Goal: Navigation & Orientation: Find specific page/section

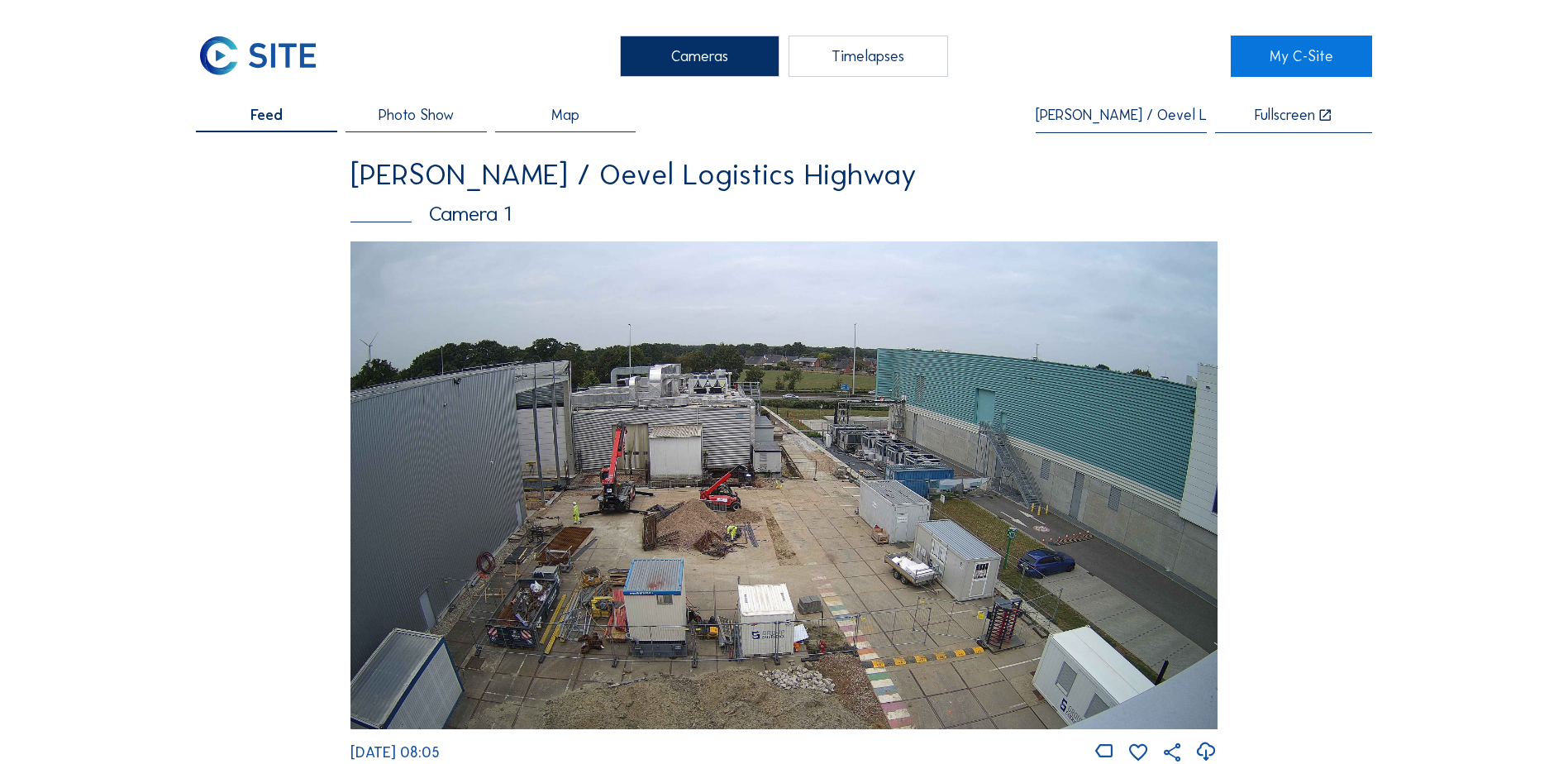
scroll to position [248, 0]
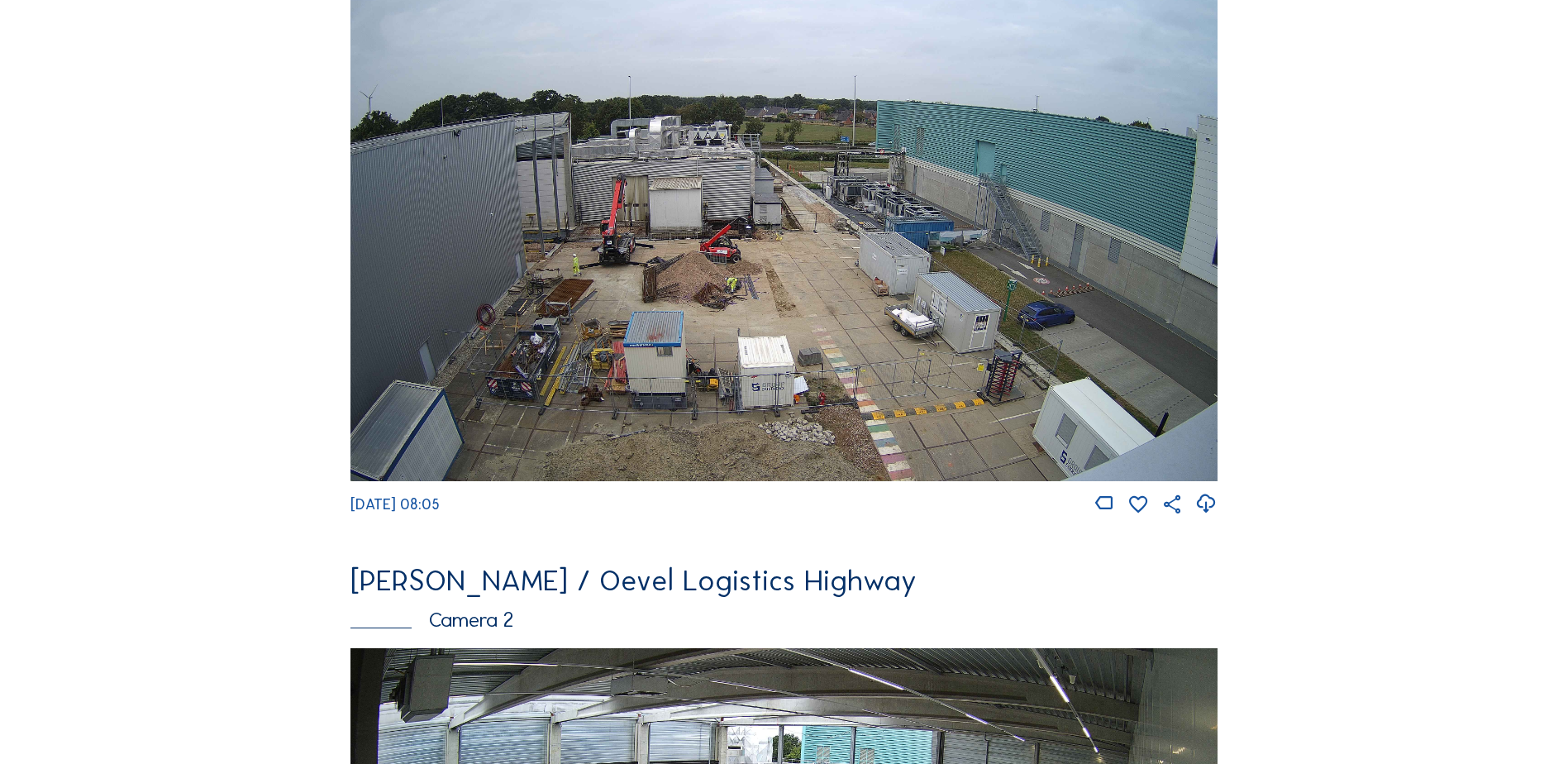
click at [716, 290] on img at bounding box center [784, 237] width 867 height 488
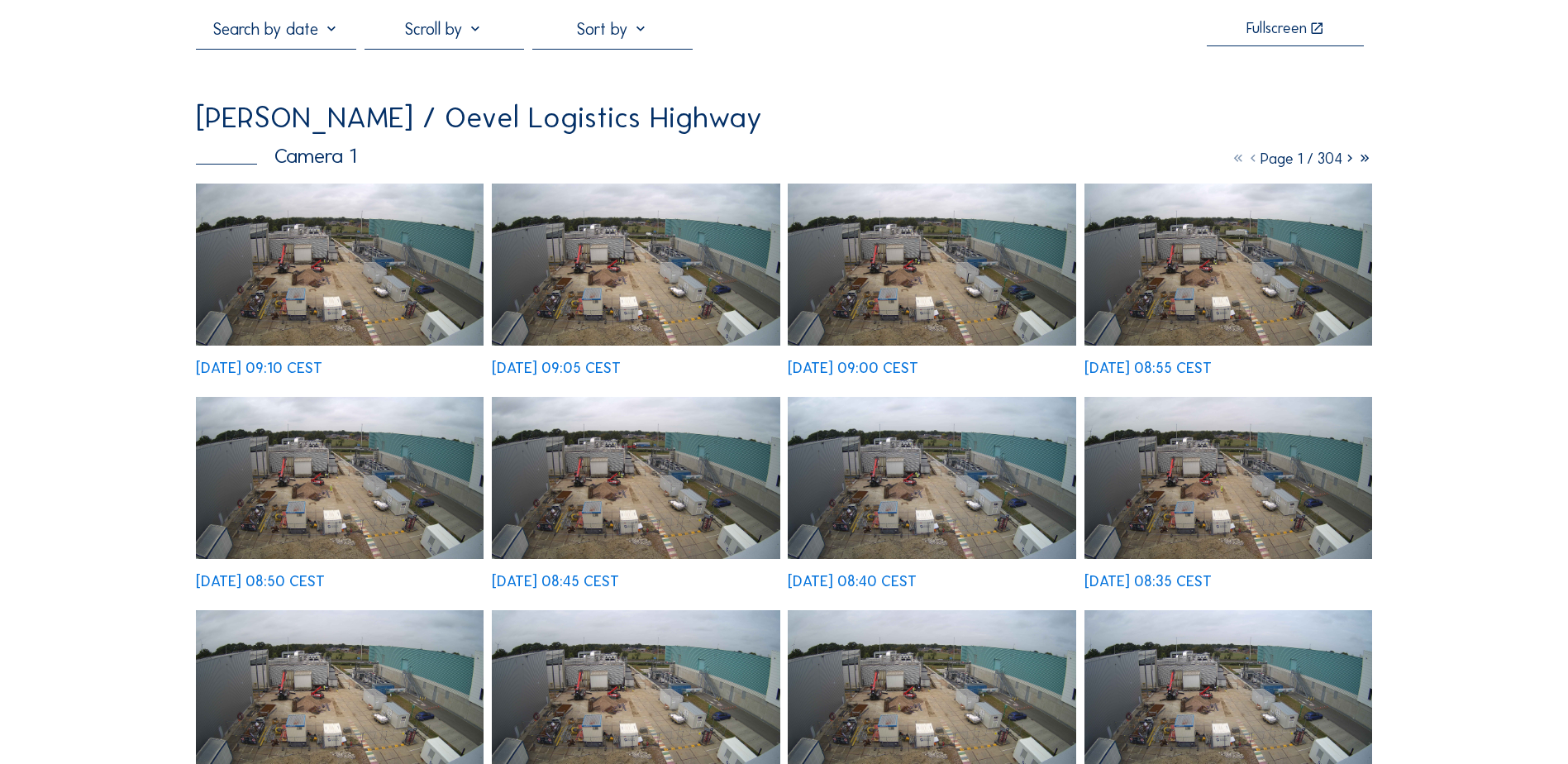
scroll to position [83, 0]
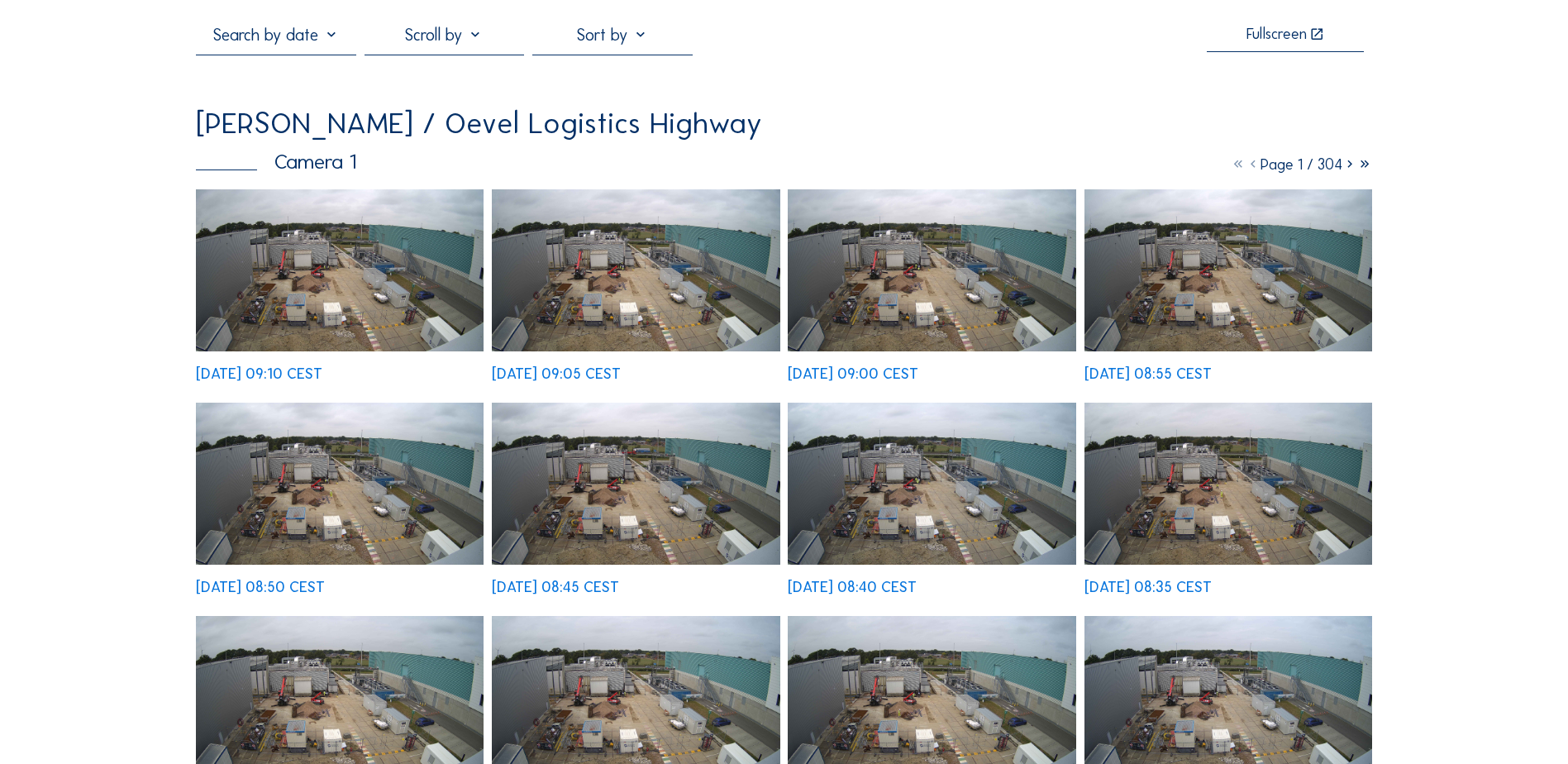
click at [371, 308] on img at bounding box center [339, 271] width 288 height 162
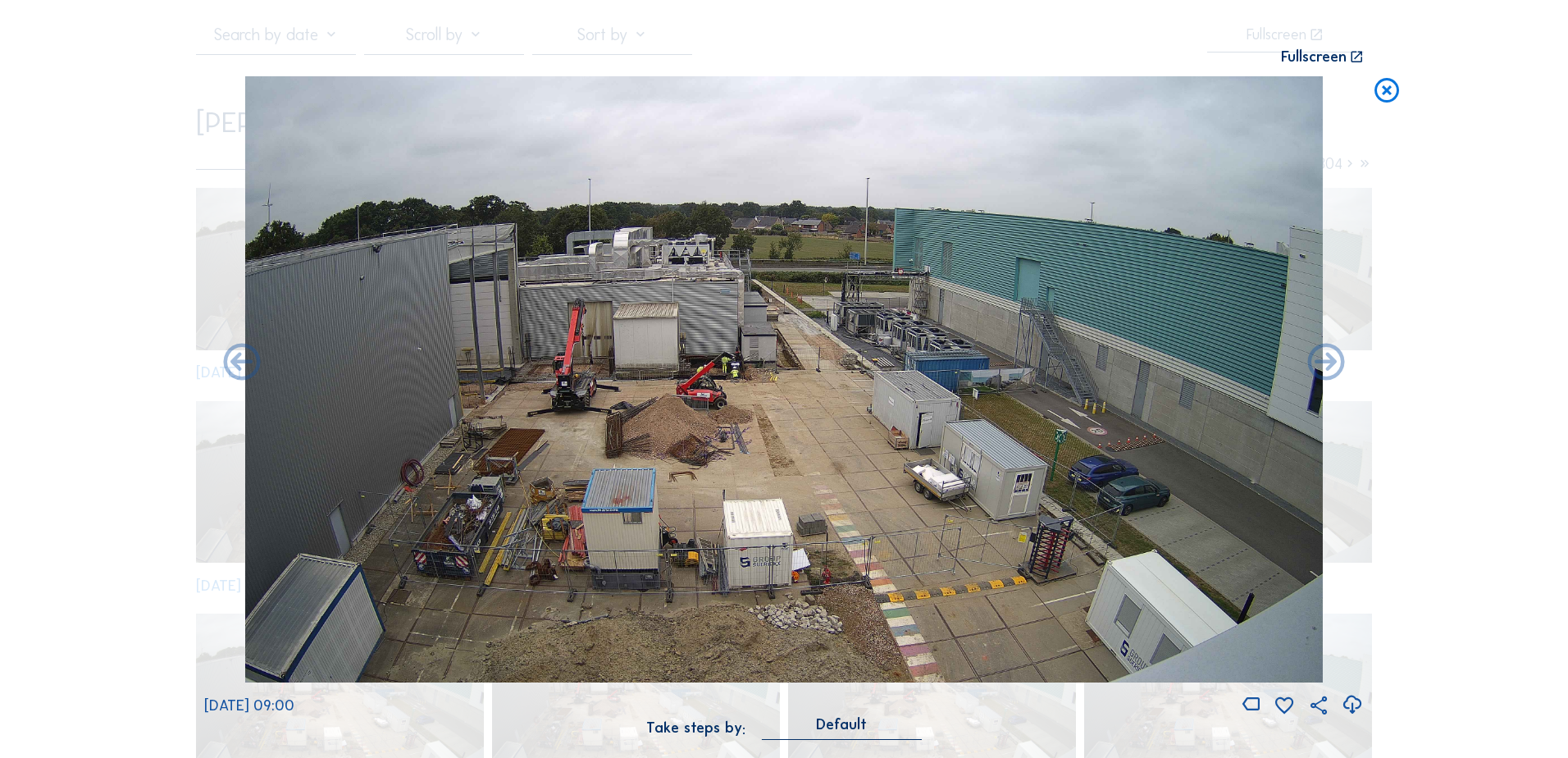
click at [1391, 99] on icon at bounding box center [1387, 91] width 29 height 30
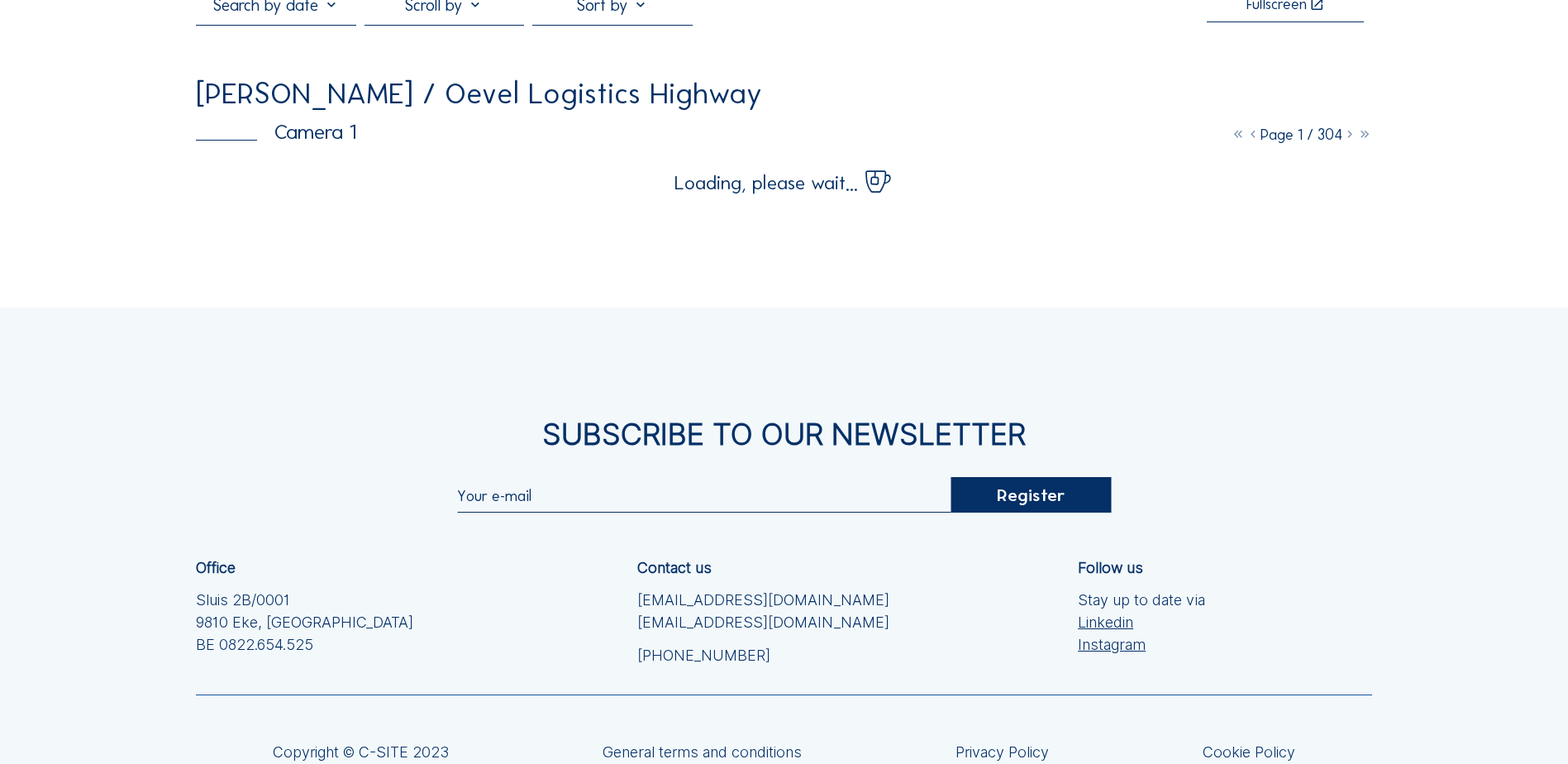
scroll to position [0, 0]
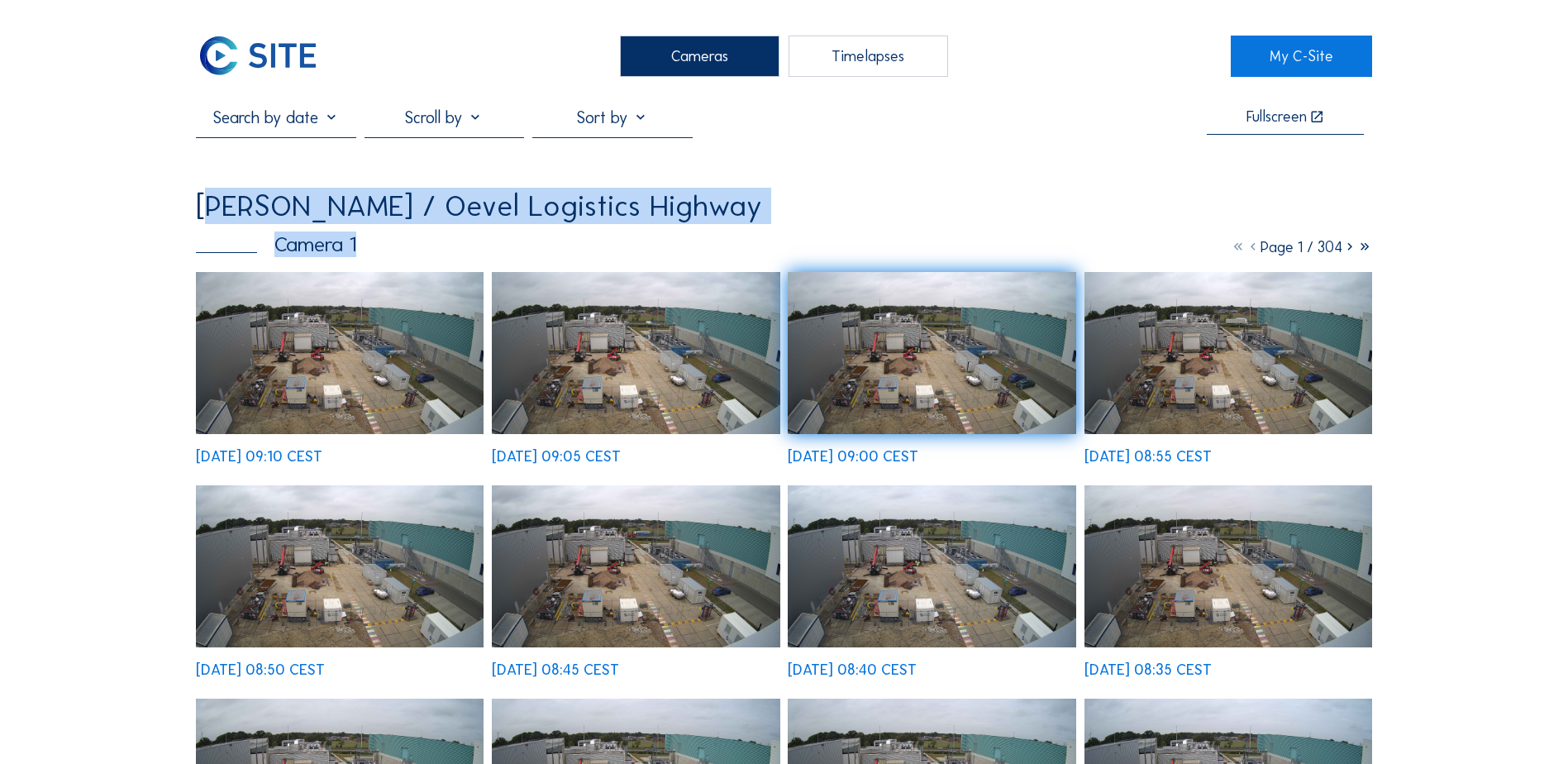
drag, startPoint x: 215, startPoint y: 221, endPoint x: 728, endPoint y: 225, distance: 513.0
click at [728, 225] on div "[PERSON_NAME] / Oevel Logistics Highway Camera 1 Page 1 / 304 [DATE] 09:10 CEST…" at bounding box center [784, 647] width 1177 height 913
drag, startPoint x: 728, startPoint y: 225, endPoint x: 235, endPoint y: 217, distance: 493.1
click at [235, 217] on div "[PERSON_NAME] / Oevel Logistics Highway Camera 1 Page 1 / 304 [DATE] 09:10 CEST…" at bounding box center [784, 647] width 1177 height 913
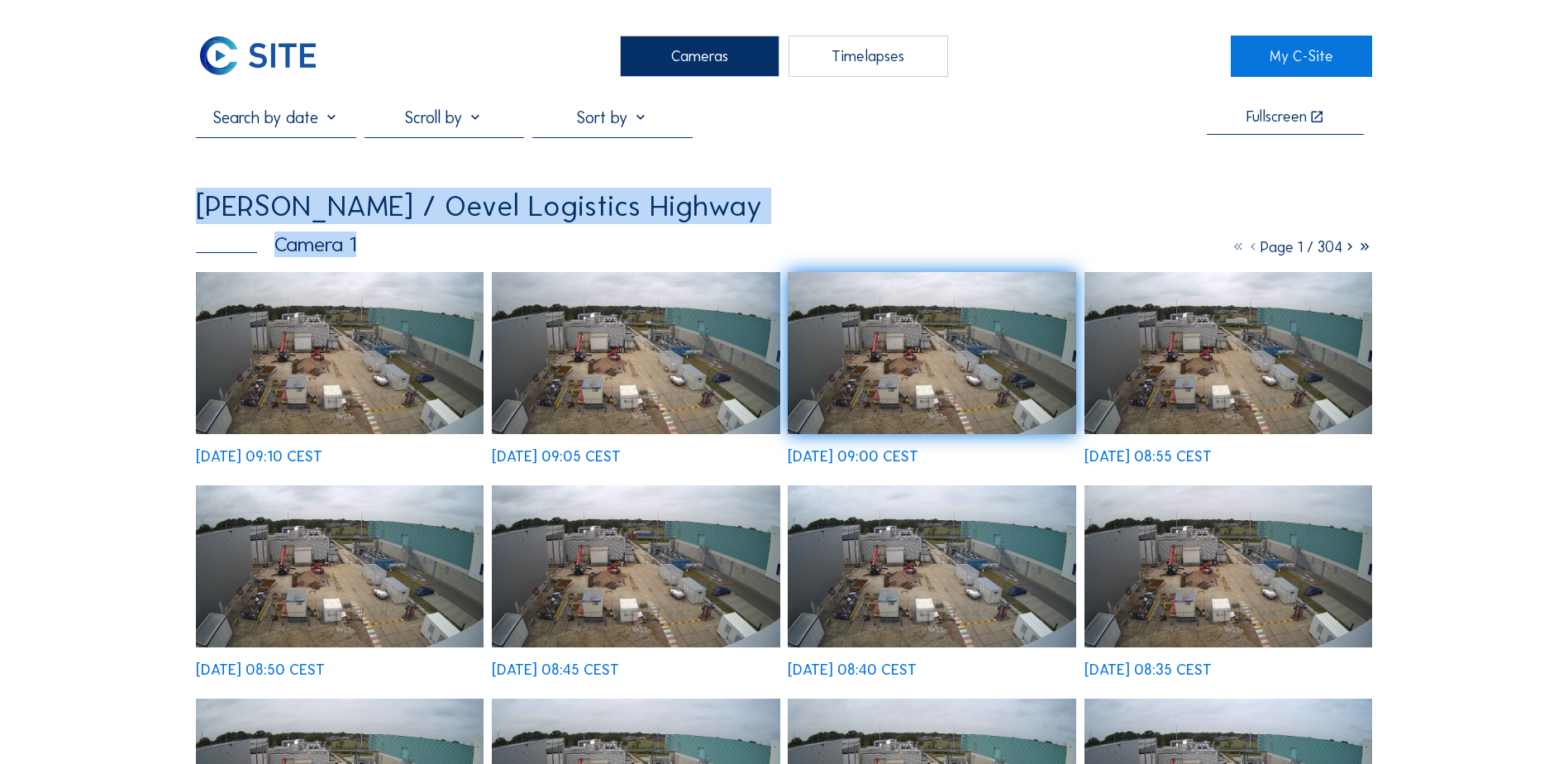
click at [235, 217] on div "[PERSON_NAME] / Oevel Logistics Highway" at bounding box center [478, 206] width 566 height 30
drag, startPoint x: 238, startPoint y: 215, endPoint x: 522, endPoint y: 257, distance: 287.1
click at [522, 257] on div "[PERSON_NAME] / Oevel Logistics Highway Camera 1 Page 1 / 304 [DATE] 09:10 CEST…" at bounding box center [784, 647] width 1177 height 913
click at [522, 255] on div "Camera 1 Page 1 / 304" at bounding box center [784, 244] width 1177 height 21
drag, startPoint x: 522, startPoint y: 258, endPoint x: 238, endPoint y: 215, distance: 287.2
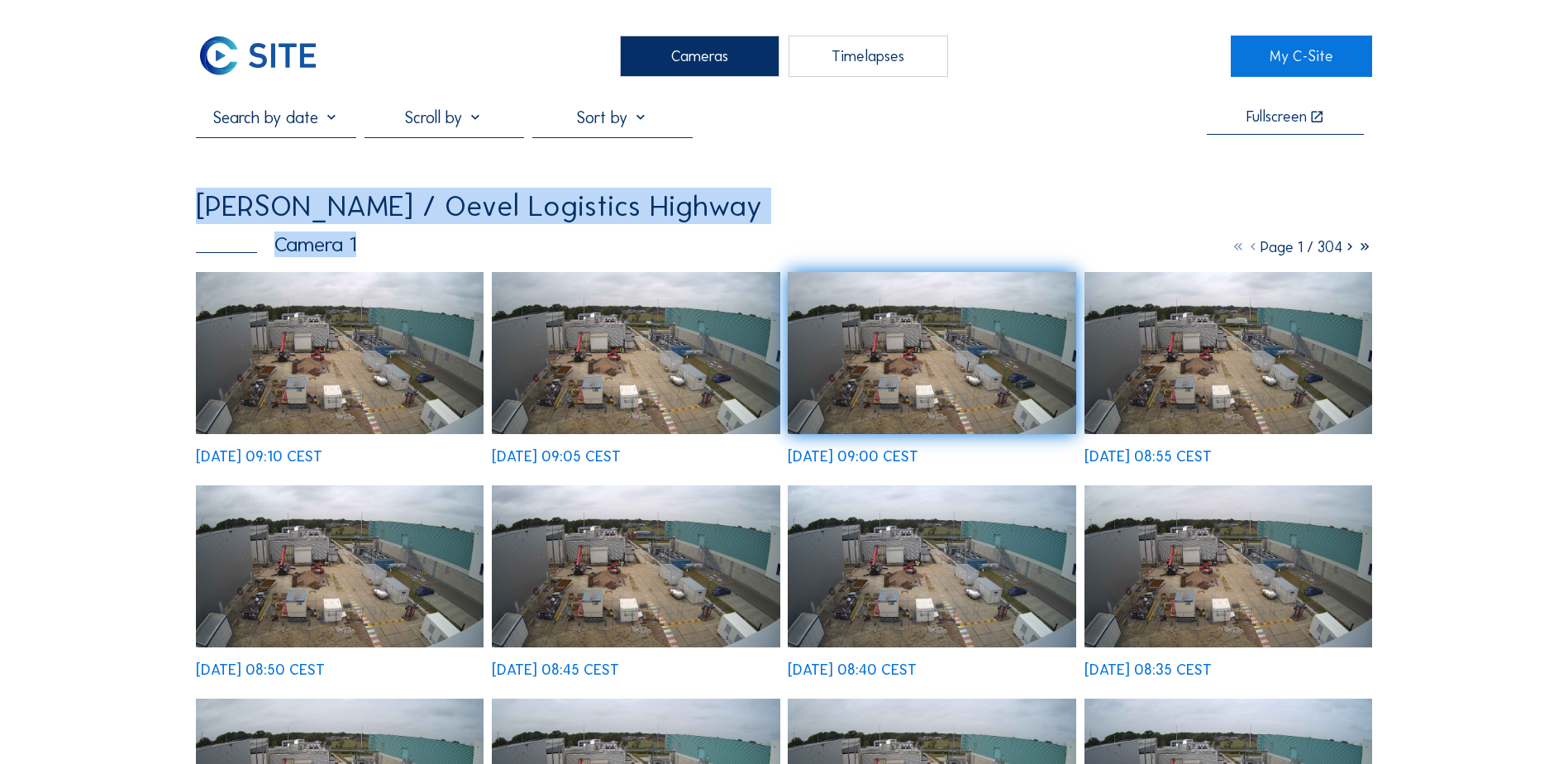
click at [238, 215] on div "[PERSON_NAME] / Oevel Logistics Highway Camera 1 Page 1 / 304 [DATE] 09:10 CEST…" at bounding box center [784, 647] width 1177 height 913
click at [238, 215] on div "[PERSON_NAME] / Oevel Logistics Highway" at bounding box center [478, 206] width 566 height 30
drag, startPoint x: 240, startPoint y: 214, endPoint x: 352, endPoint y: 238, distance: 114.5
click at [352, 238] on div "[PERSON_NAME] / Oevel Logistics Highway Camera 1 Page 1 / 304 [DATE] 09:10 CEST…" at bounding box center [784, 647] width 1177 height 913
click at [352, 238] on div "Camera 1" at bounding box center [276, 244] width 160 height 21
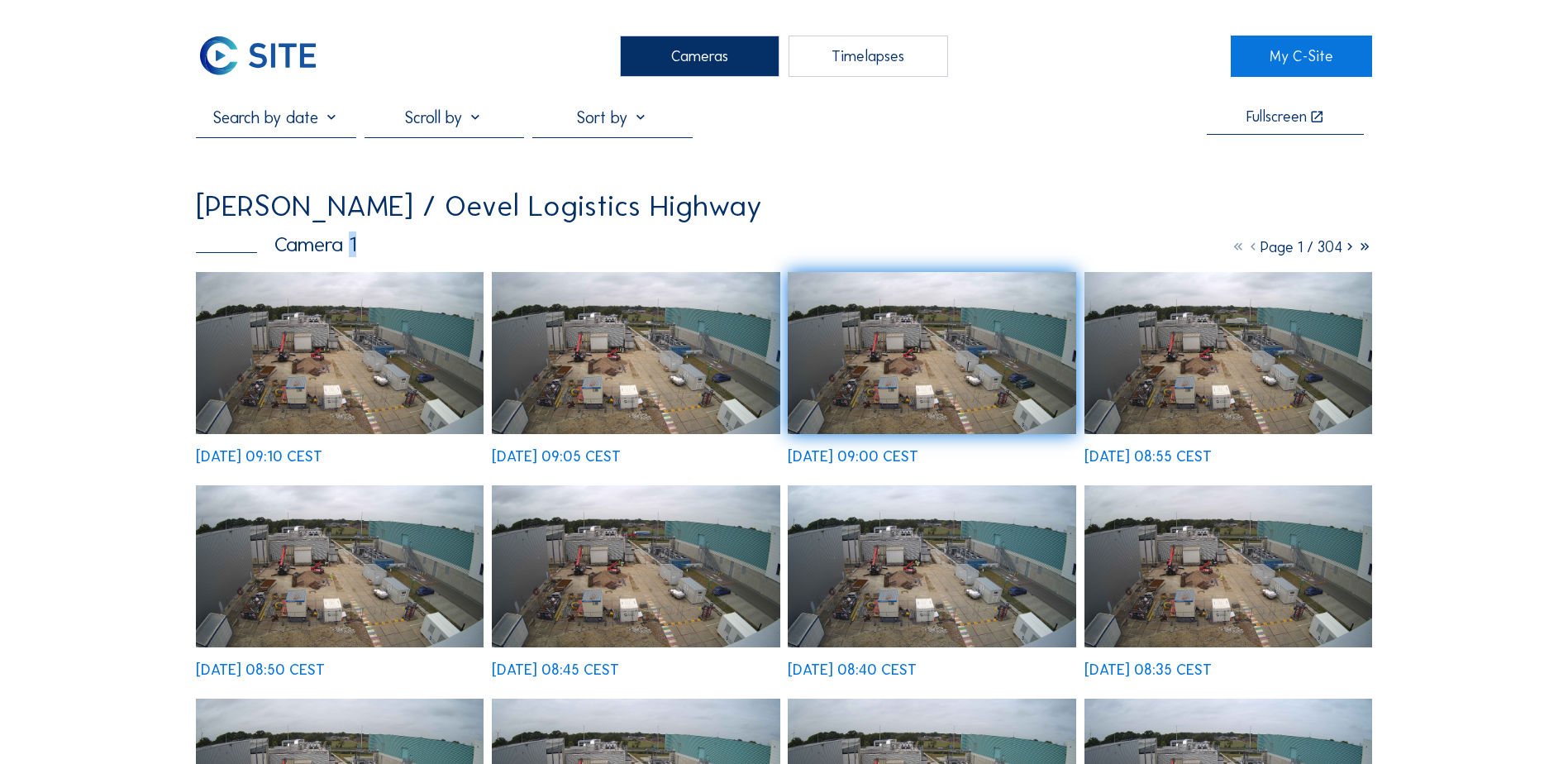
click at [352, 238] on div "Camera 1" at bounding box center [276, 244] width 160 height 21
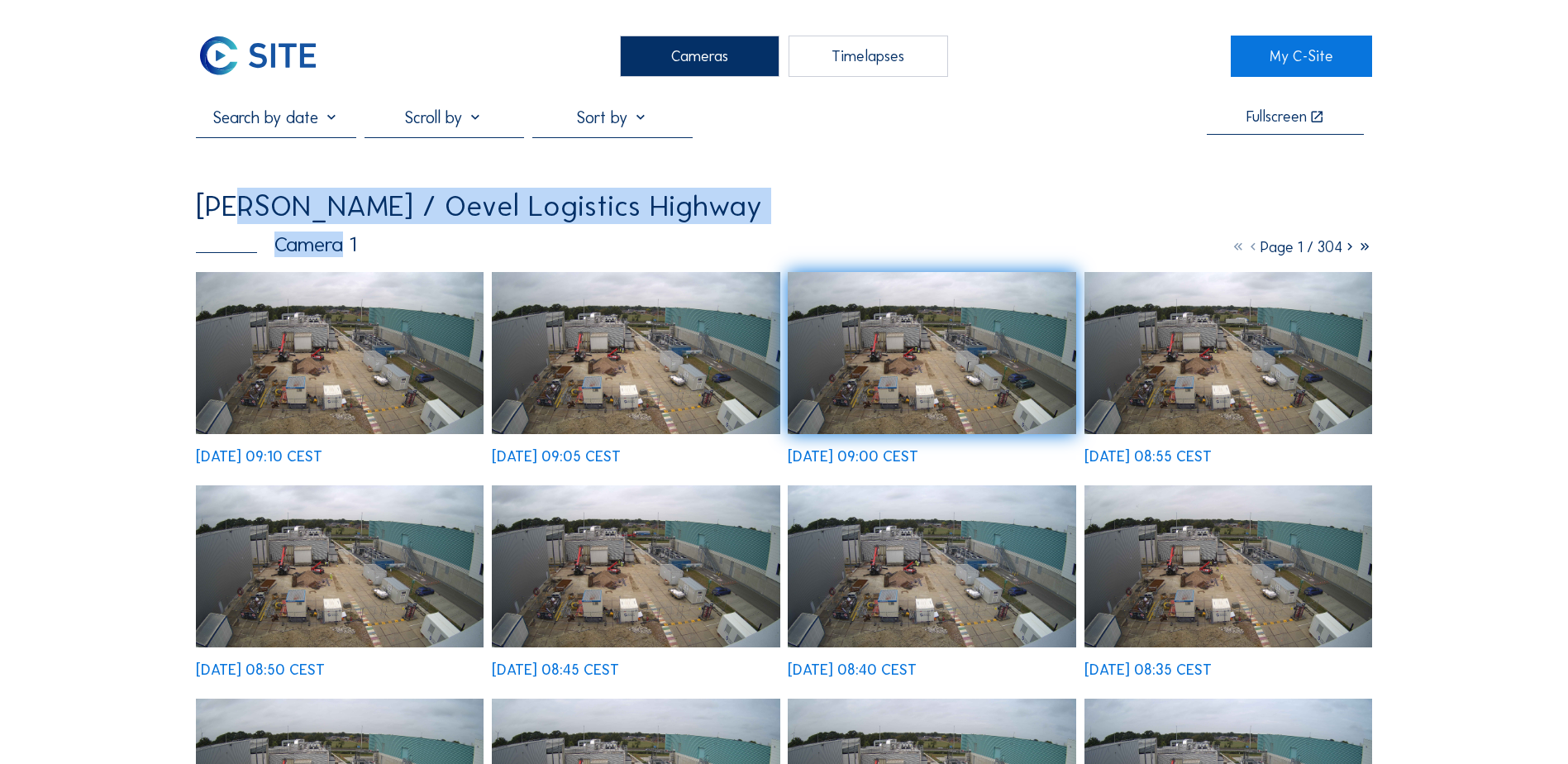
drag, startPoint x: 352, startPoint y: 238, endPoint x: 231, endPoint y: 221, distance: 122.2
click at [231, 221] on div "[PERSON_NAME] / Oevel Logistics Highway Camera 1 Page 1 / 304 [DATE] 09:10 CEST…" at bounding box center [784, 647] width 1177 height 913
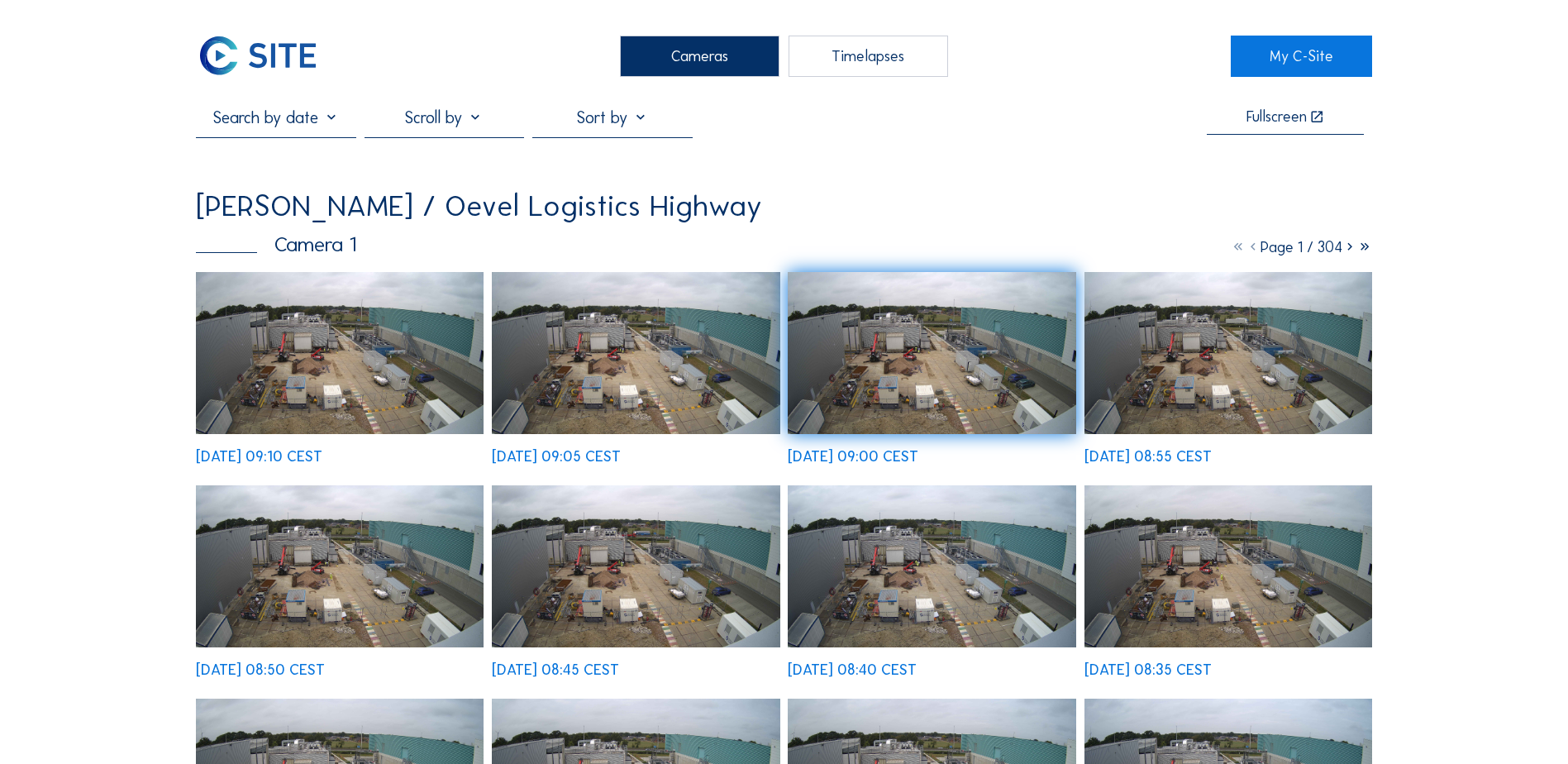
click at [230, 218] on div "[PERSON_NAME] / Oevel Logistics Highway" at bounding box center [478, 206] width 566 height 30
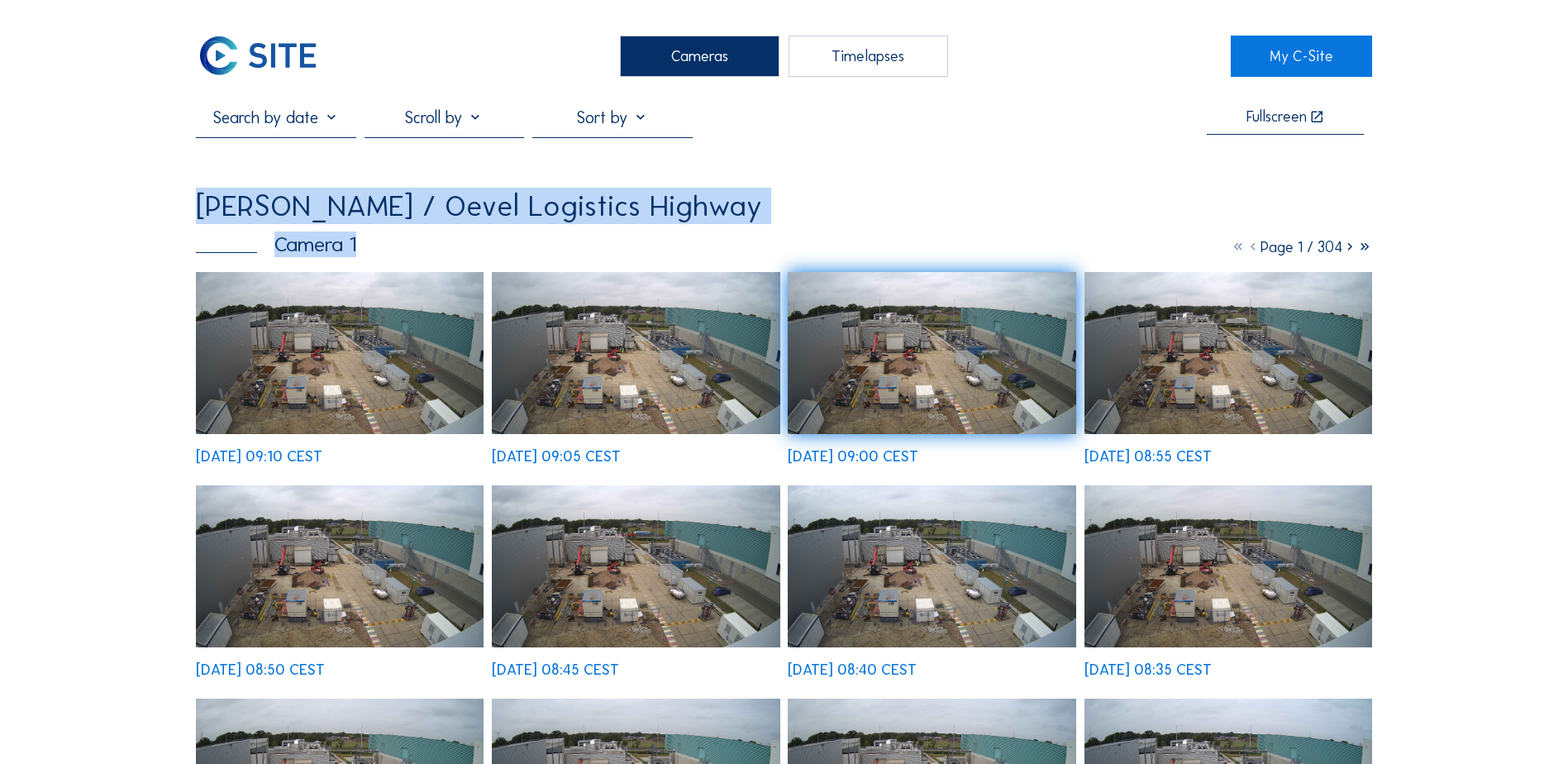
drag, startPoint x: 230, startPoint y: 218, endPoint x: 402, endPoint y: 241, distance: 173.5
click at [402, 241] on div "[PERSON_NAME] / Oevel Logistics Highway Camera 1 Page 1 / 304 [DATE] 09:10 CEST…" at bounding box center [784, 647] width 1177 height 913
click at [402, 241] on div "Camera 1 Page 1 / 304" at bounding box center [784, 244] width 1177 height 21
drag, startPoint x: 402, startPoint y: 243, endPoint x: 238, endPoint y: 214, distance: 166.5
click at [238, 214] on div "[PERSON_NAME] / Oevel Logistics Highway Camera 1 Page 1 / 304 [DATE] 09:10 CEST…" at bounding box center [784, 647] width 1177 height 913
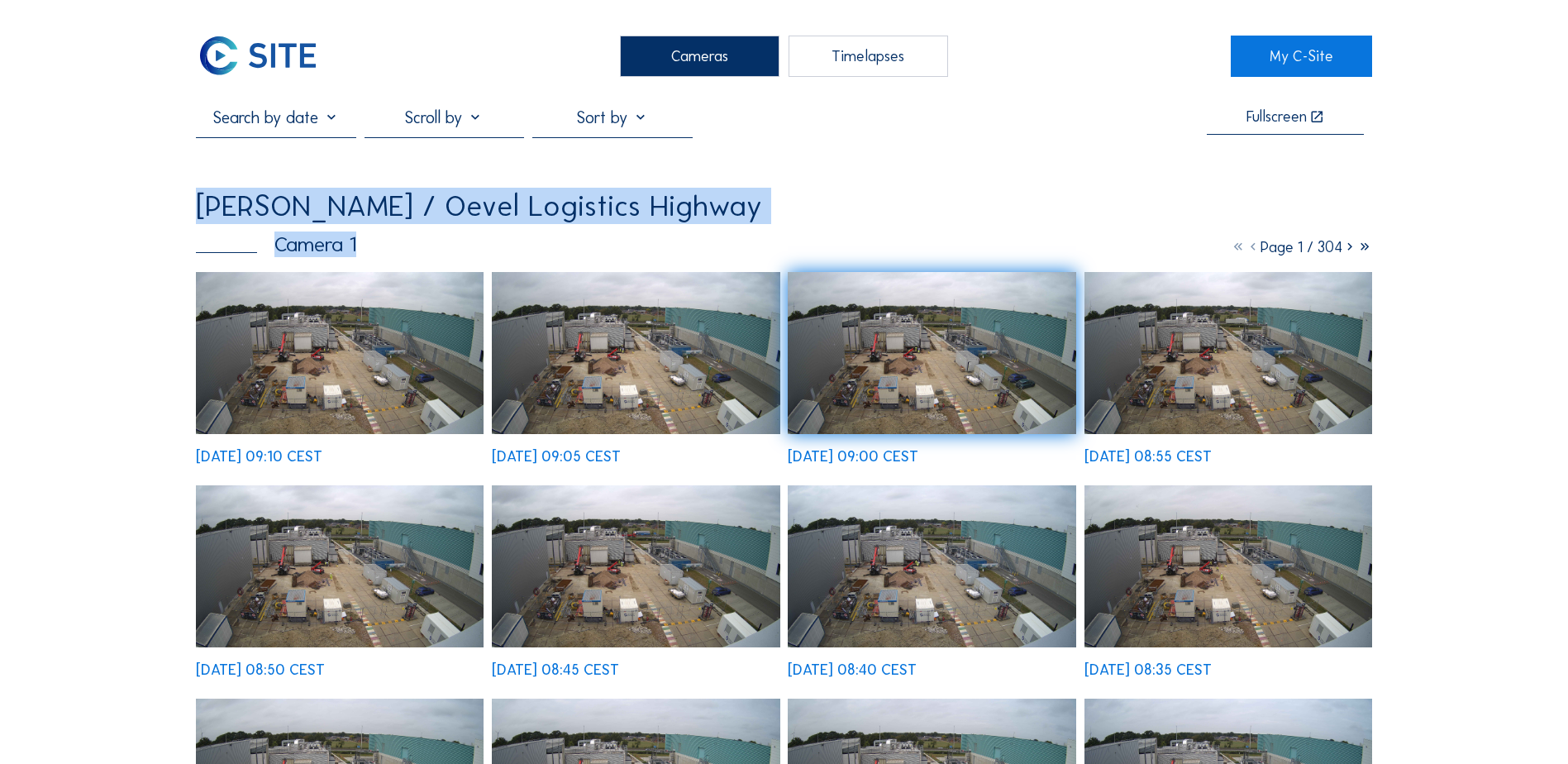
click at [238, 214] on div "[PERSON_NAME] / Oevel Logistics Highway" at bounding box center [478, 206] width 566 height 30
drag, startPoint x: 238, startPoint y: 214, endPoint x: 366, endPoint y: 245, distance: 131.7
click at [366, 245] on div "[PERSON_NAME] / Oevel Logistics Highway Camera 1 Page 1 / 304 [DATE] 09:10 CEST…" at bounding box center [784, 647] width 1177 height 913
click at [366, 245] on div "Camera 1 Page 1 / 304" at bounding box center [784, 244] width 1177 height 21
